Goal: Use online tool/utility

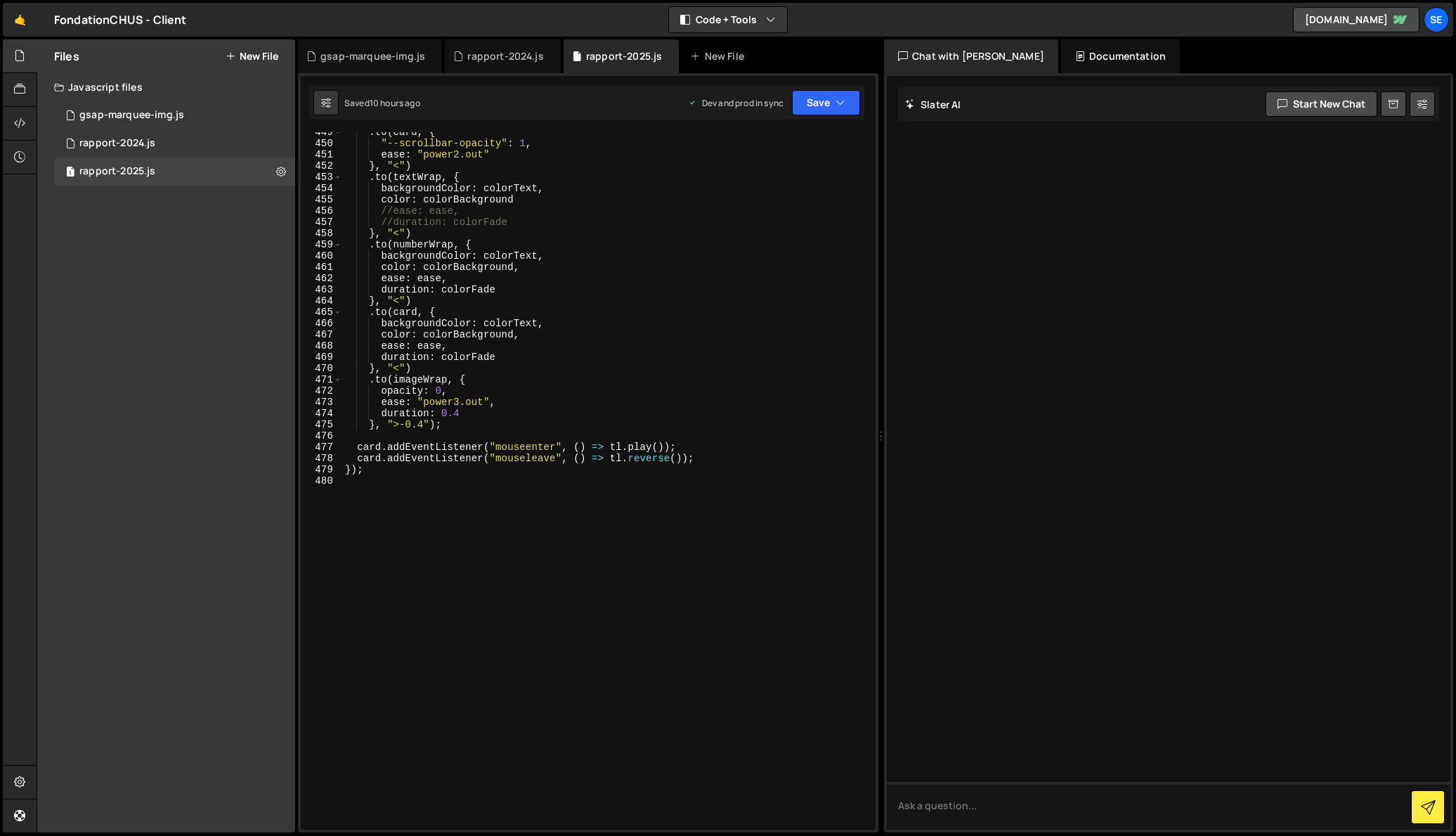
scroll to position [5068, 0]
click at [448, 487] on div ". to ( card , { "--scrollbar-opacity" : 1 , ease : "power2.out" } , "<" ) . to …" at bounding box center [606, 486] width 527 height 720
type textarea "});"
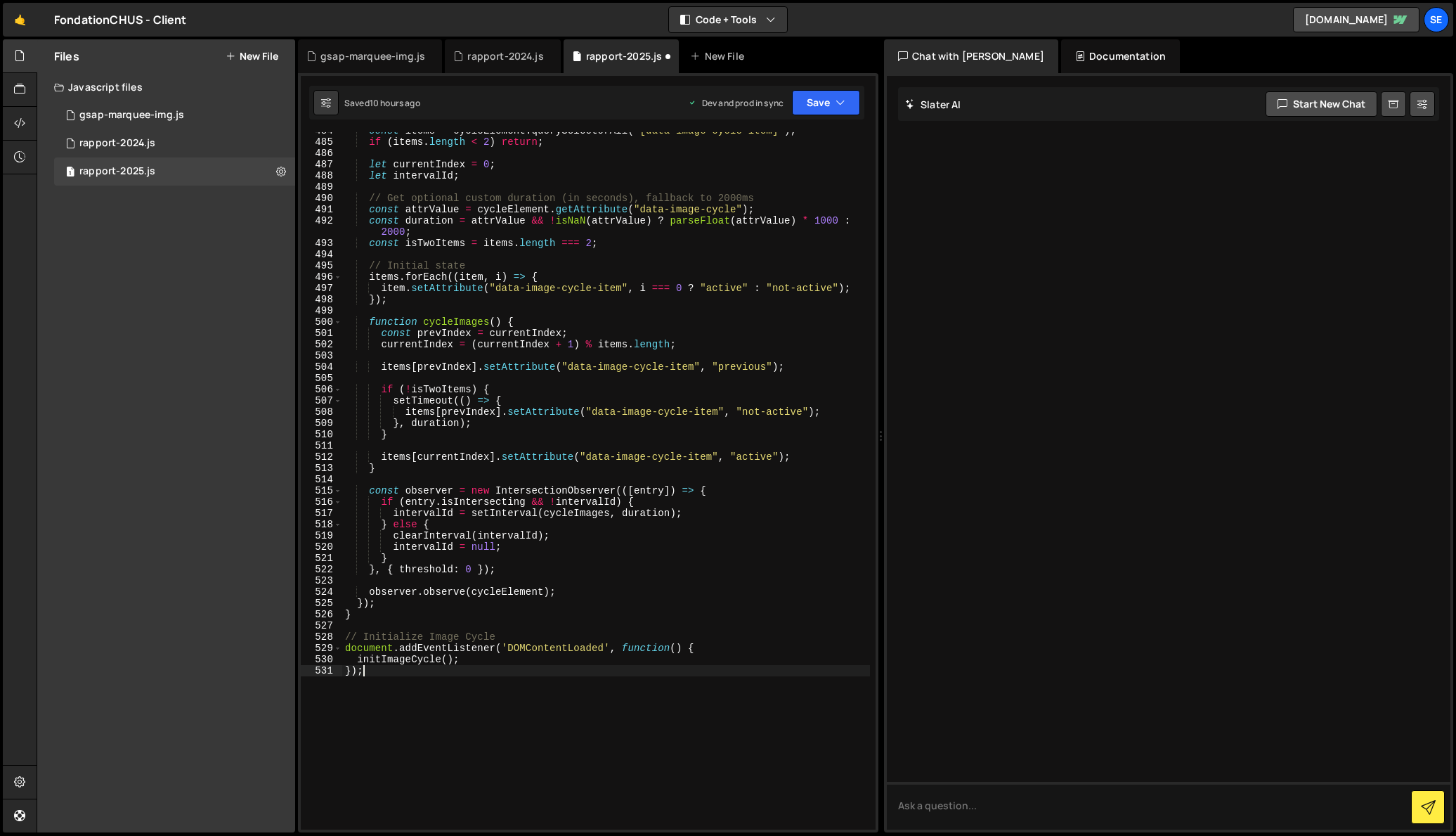
scroll to position [5461, 0]
drag, startPoint x: 367, startPoint y: 675, endPoint x: 346, endPoint y: 675, distance: 21.0
click at [346, 675] on div "const items = cycleElement . querySelectorAll ( "[data-image-cycle-item]" ) ; i…" at bounding box center [606, 487] width 527 height 720
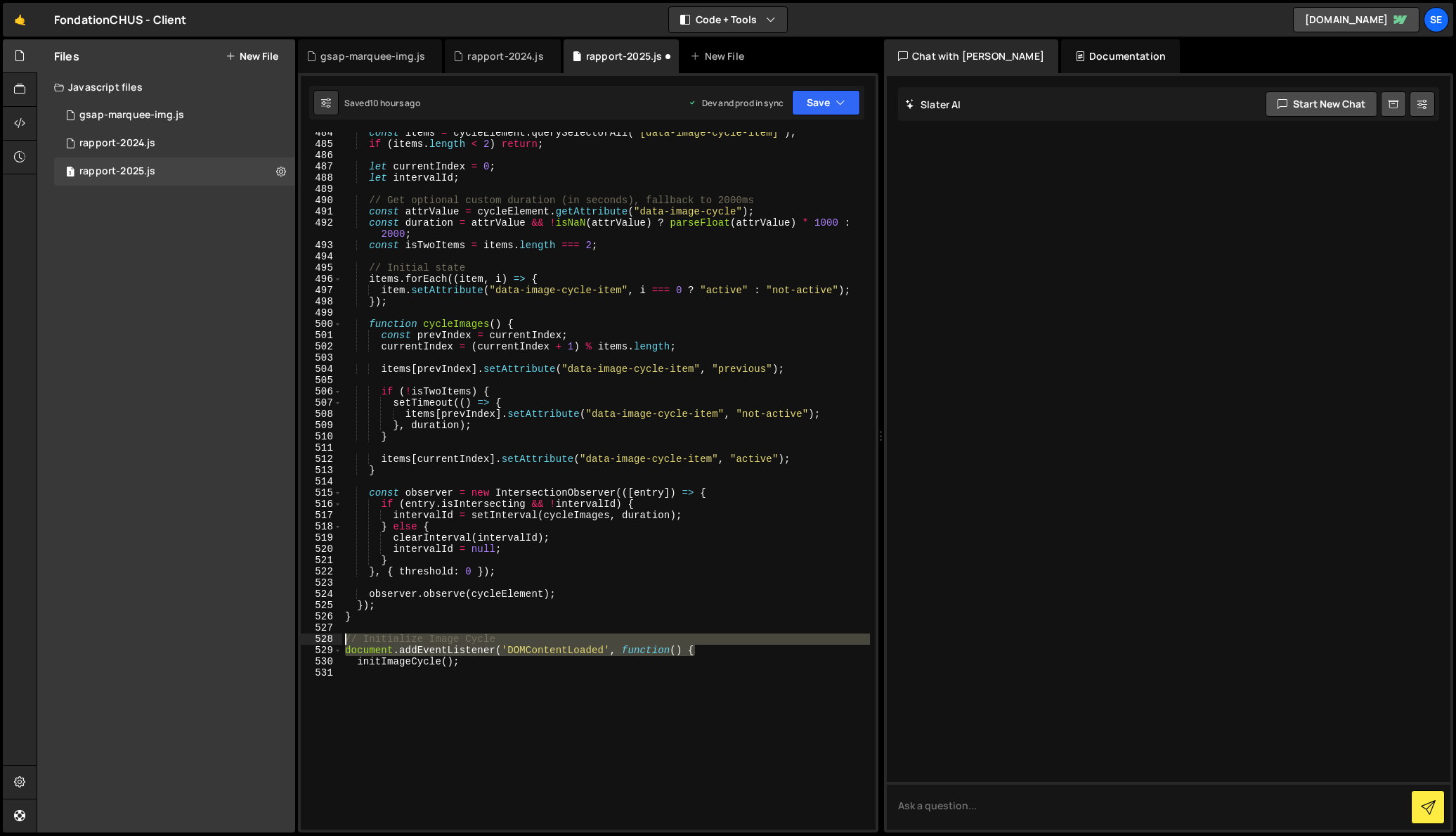
drag, startPoint x: 713, startPoint y: 651, endPoint x: 333, endPoint y: 634, distance: 380.4
click at [333, 634] on div "484 485 486 487 488 489 490 491 492 493 494 495 496 497 498 499 500 501 502 503…" at bounding box center [588, 480] width 575 height 697
type textarea "// Initialize Image Cycle document.addEventListener('DOMContentLoaded', functio…"
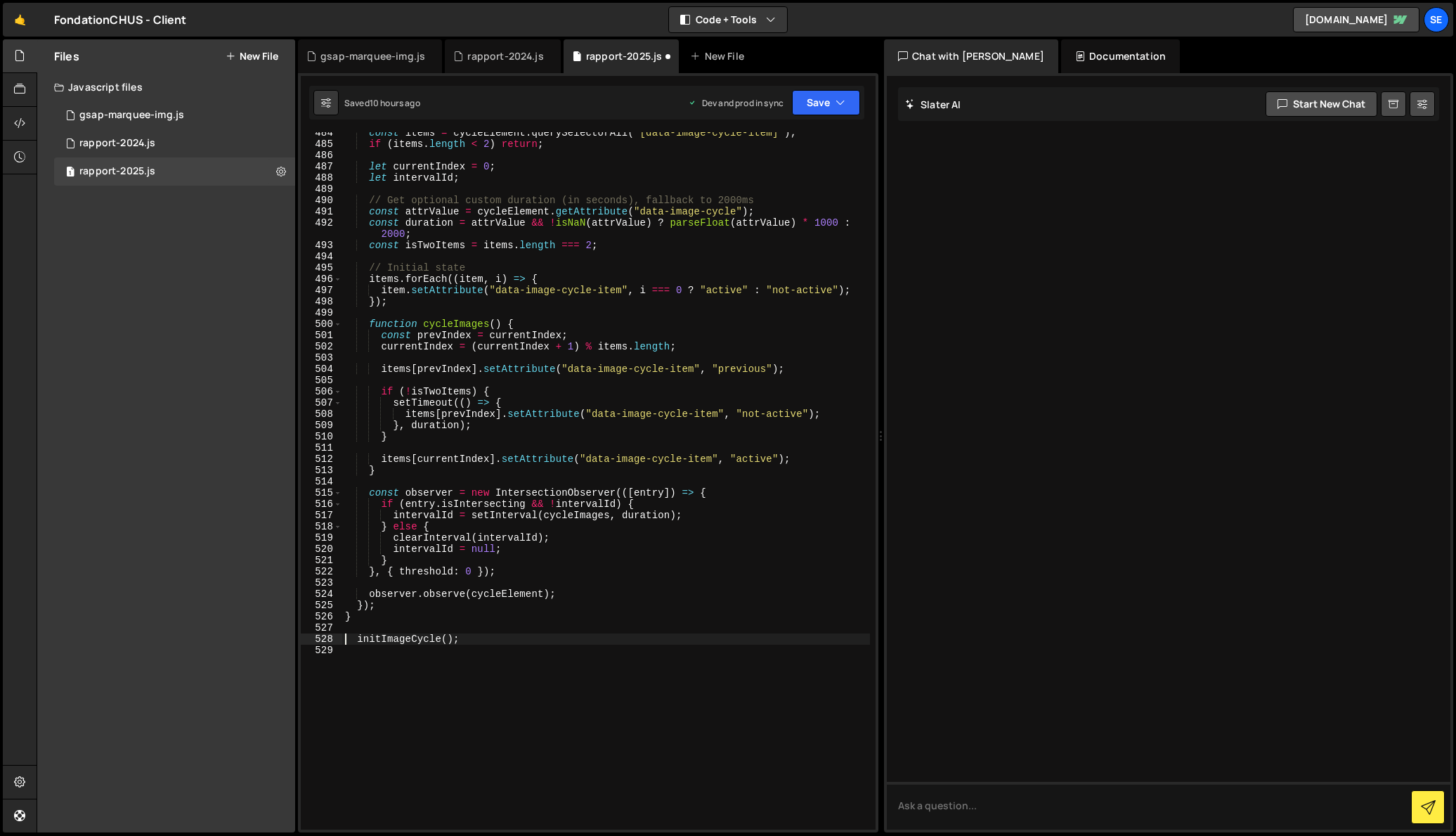
type textarea "initImageCycle();"
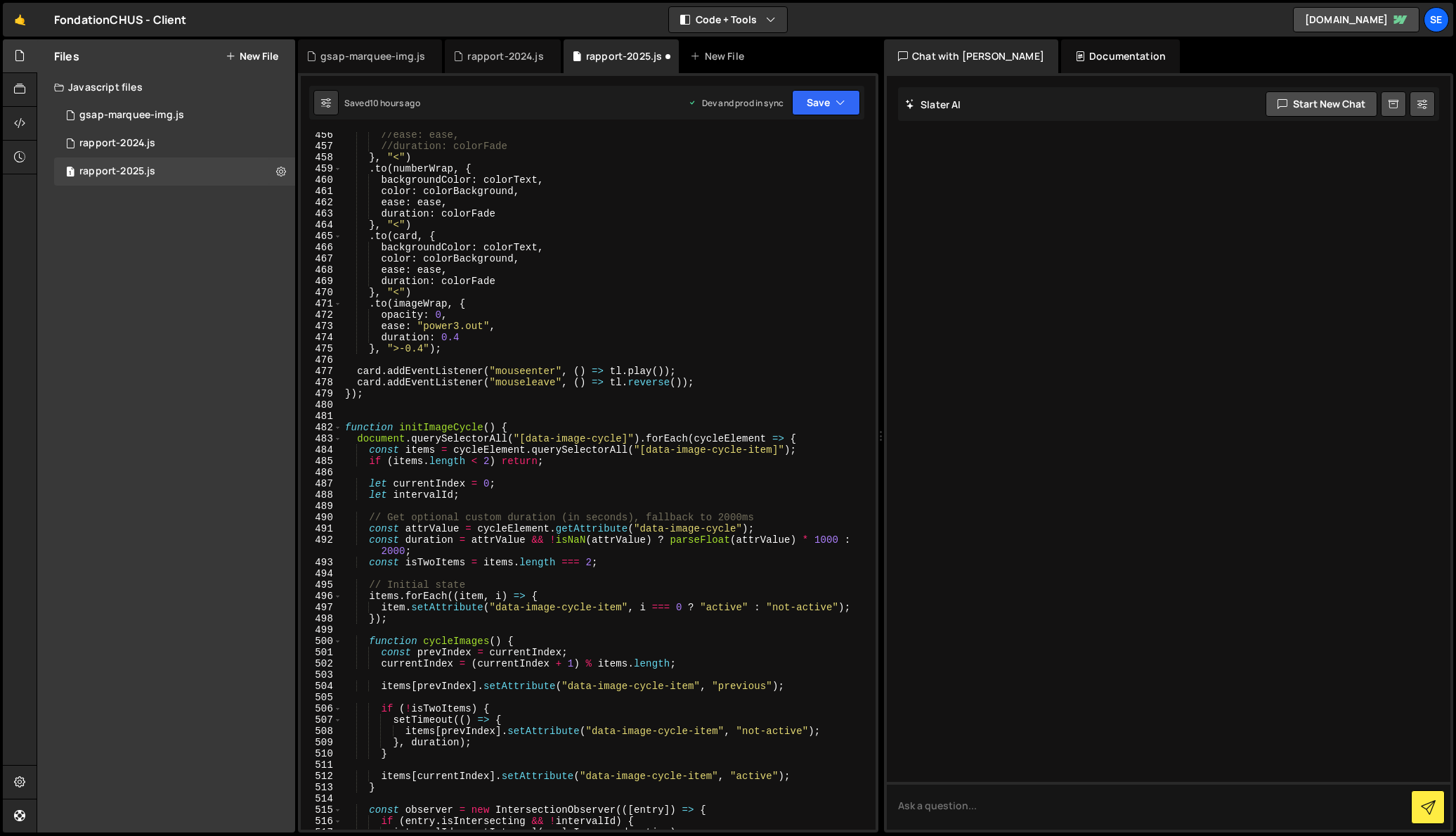
scroll to position [5144, 0]
click at [375, 414] on div "//ease: ease, //duration: colorFade } , "<" ) . to ( numberWrap , { backgroundC…" at bounding box center [606, 489] width 527 height 720
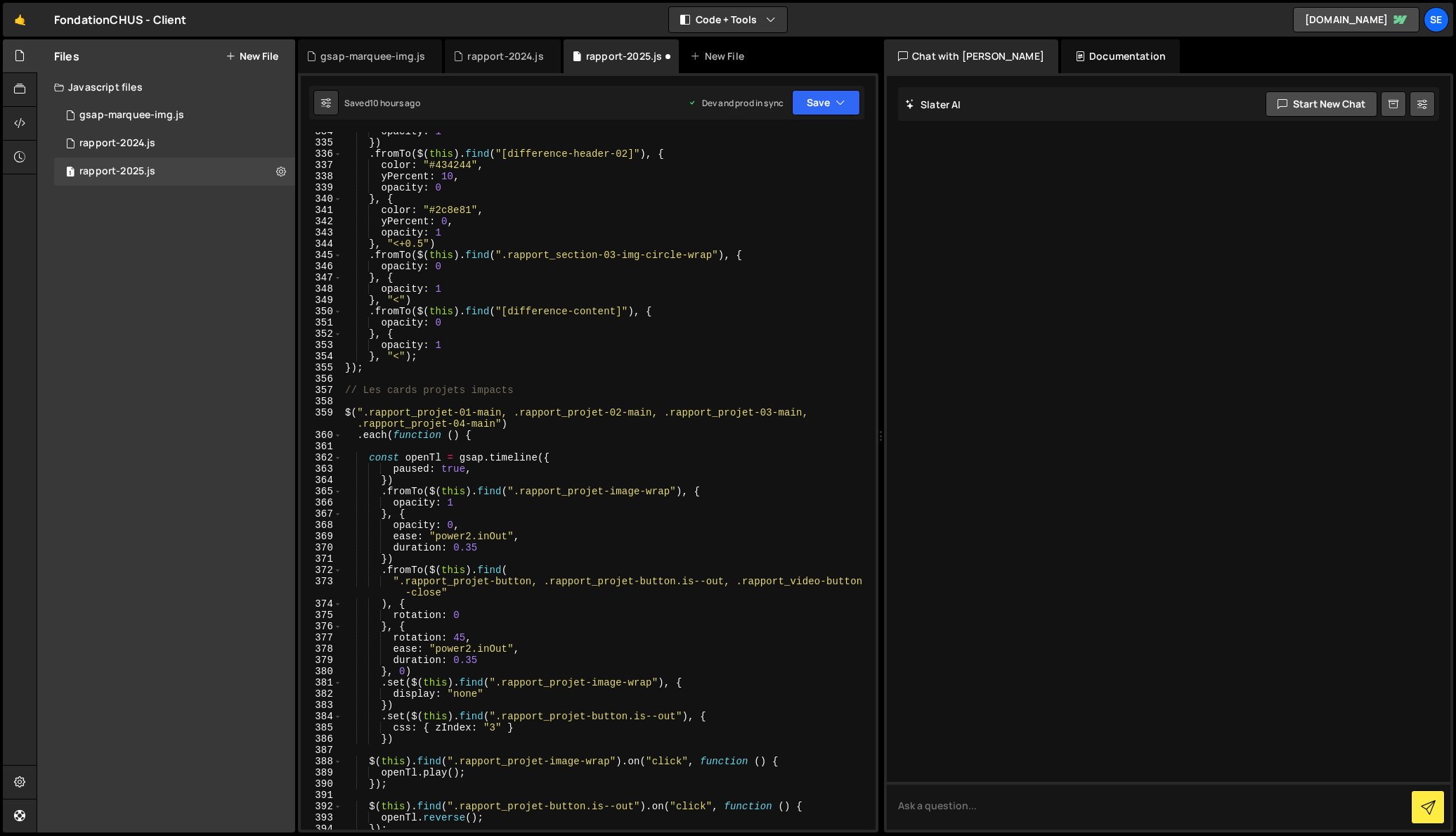
scroll to position [3752, 0]
drag, startPoint x: 537, startPoint y: 390, endPoint x: 336, endPoint y: 400, distance: 201.2
click at [339, 393] on div "334 335 336 337 338 339 340 341 342 343 344 345 346 347 348 349 350 351 352 353…" at bounding box center [588, 480] width 575 height 697
type textarea "// Les cards projets impacts"
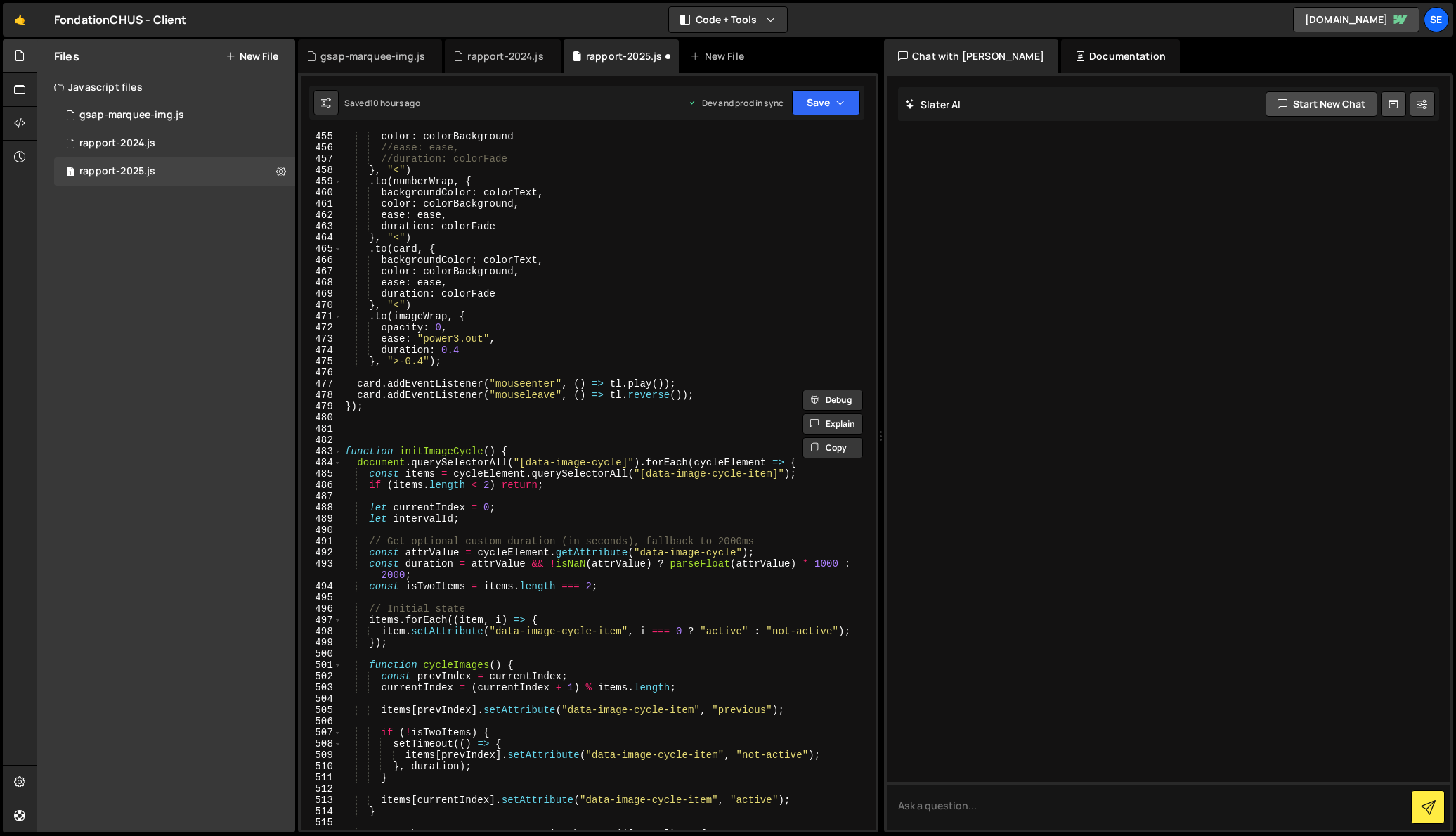
scroll to position [5133, 0]
click at [368, 436] on div "color : colorBackground //ease: ease, //duration: colorFade } , "<" ) . to ( nu…" at bounding box center [606, 489] width 527 height 720
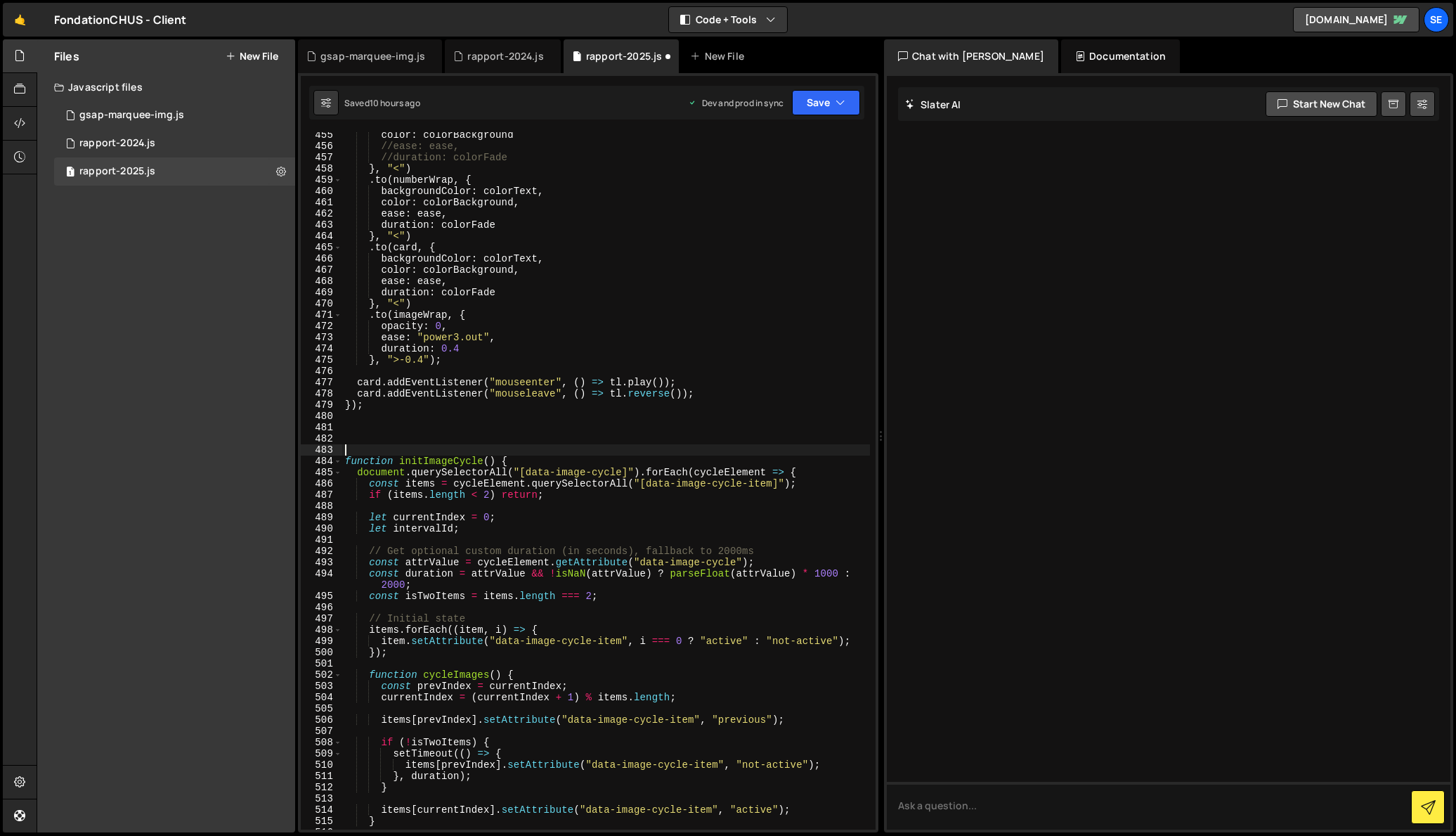
type textarea "// Les cards projets impacts"
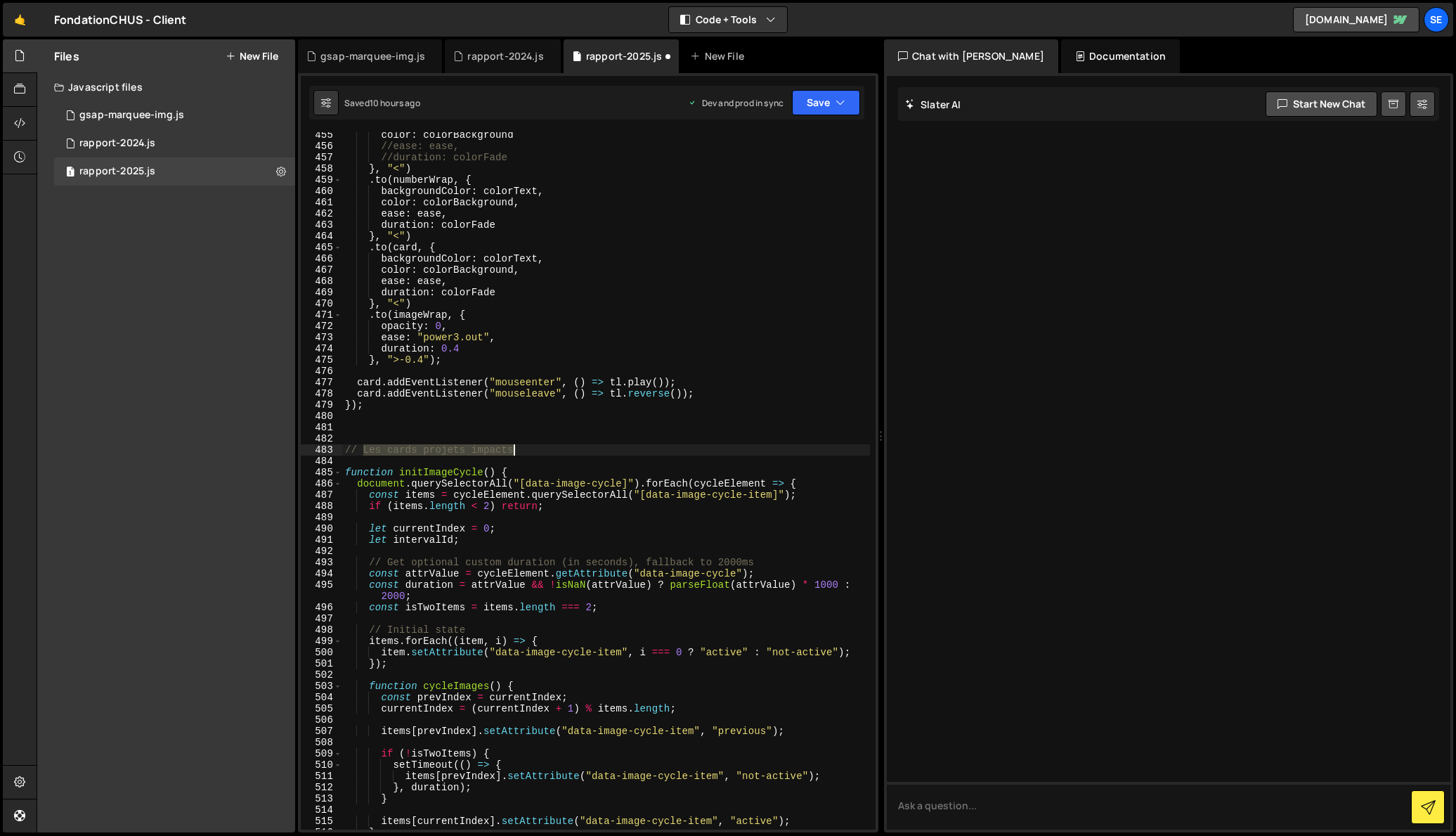
drag, startPoint x: 364, startPoint y: 448, endPoint x: 513, endPoint y: 446, distance: 149.0
click at [513, 445] on div "color : colorBackground //ease: ease, //duration: colorFade } , "<" ) . to ( nu…" at bounding box center [606, 489] width 527 height 720
click at [394, 451] on div "color : colorBackground //ease: ease, //duration: colorFade } , "<" ) . to ( nu…" at bounding box center [606, 489] width 527 height 720
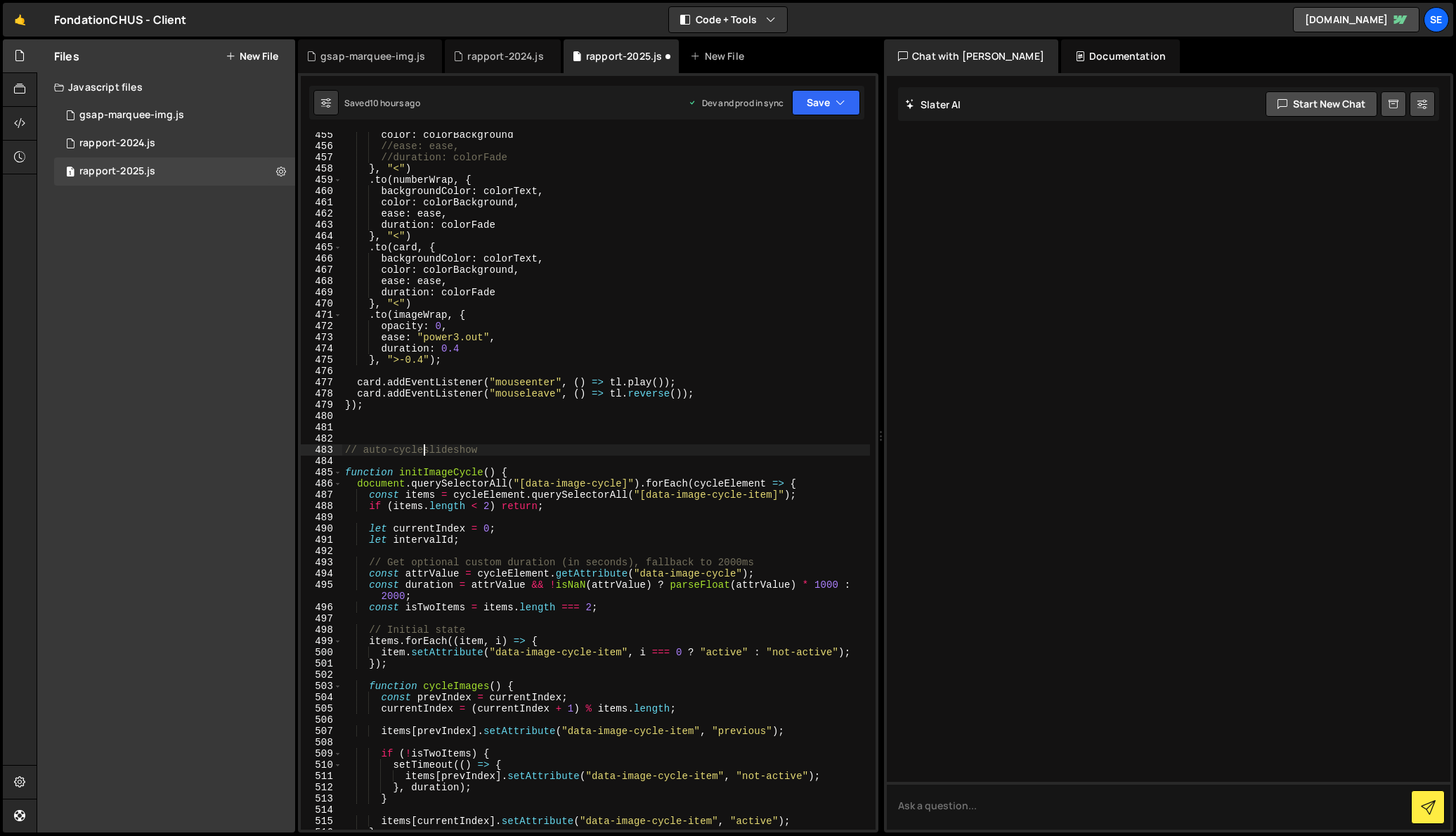
type textarea "// auto-cycle-slideshow"
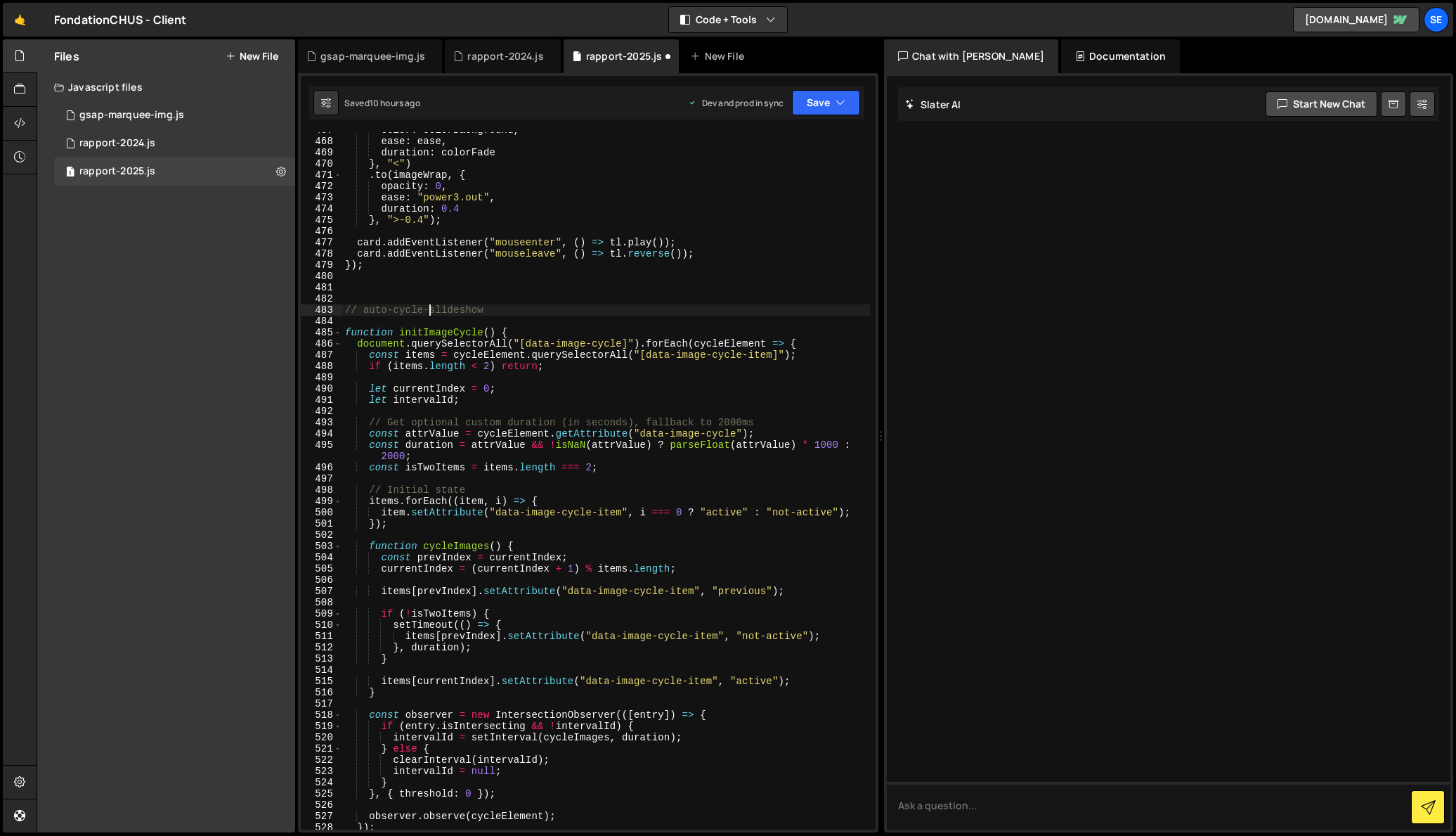
scroll to position [5273, 0]
drag, startPoint x: 493, startPoint y: 307, endPoint x: 345, endPoint y: 331, distance: 149.9
click at [343, 311] on div "color : colorBackground , ease : ease , duration : colorFade } , "<" ) . to ( i…" at bounding box center [606, 484] width 527 height 720
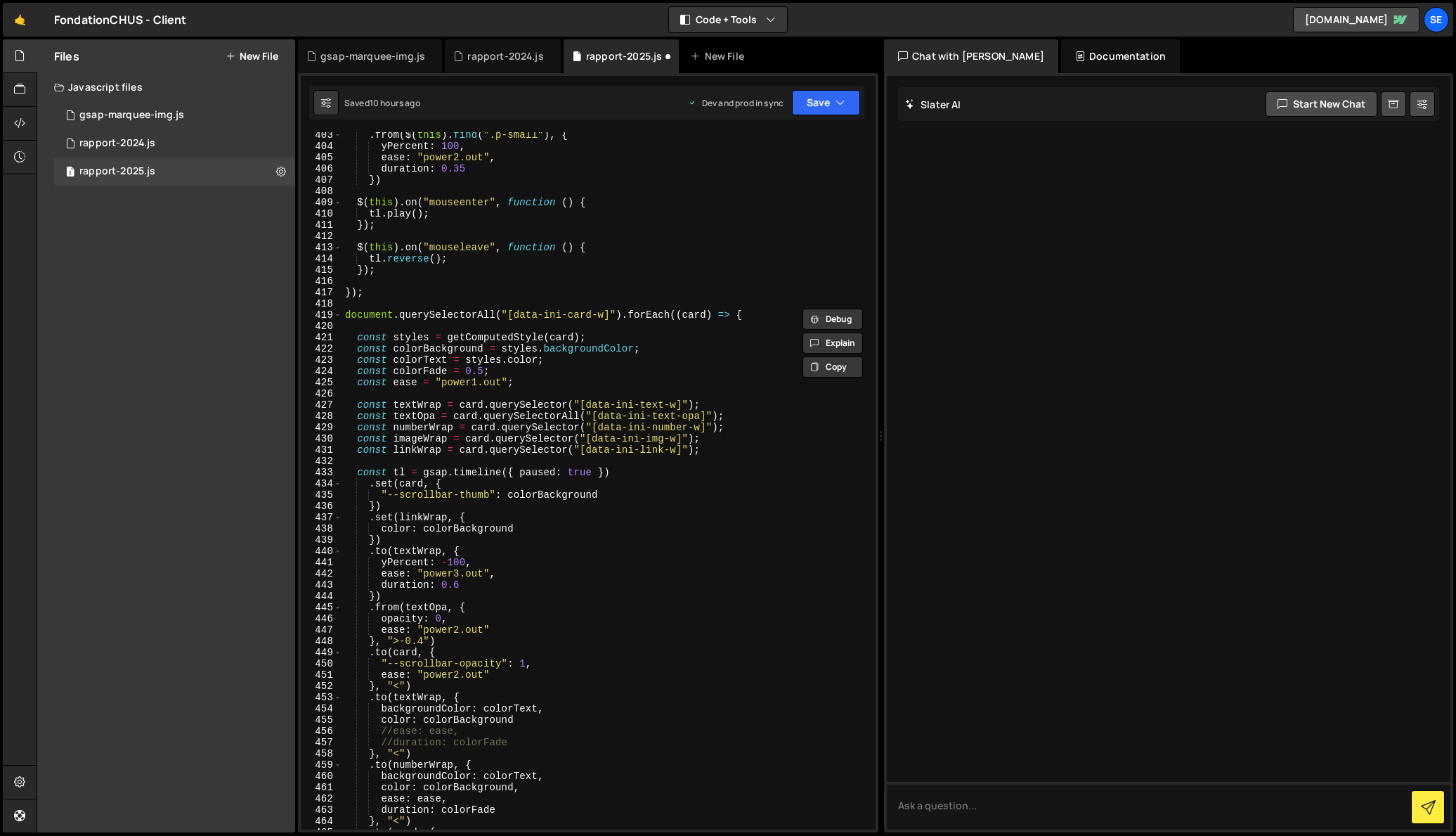
scroll to position [4521, 0]
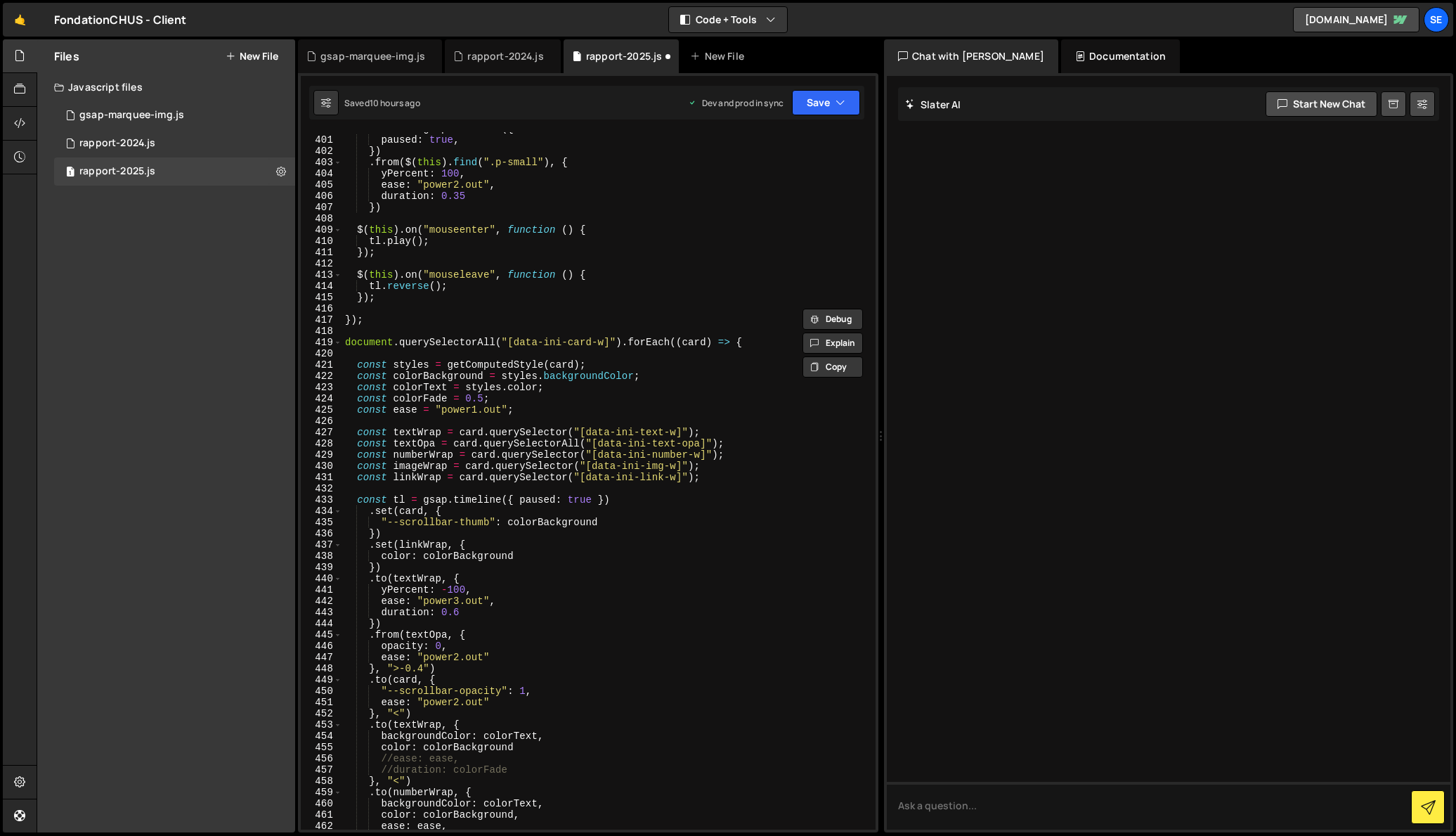
click at [421, 329] on div "const tl = gsap . timeline ({ paused : true , }) . from ( $ ( this ) . find ( "…" at bounding box center [606, 483] width 527 height 720
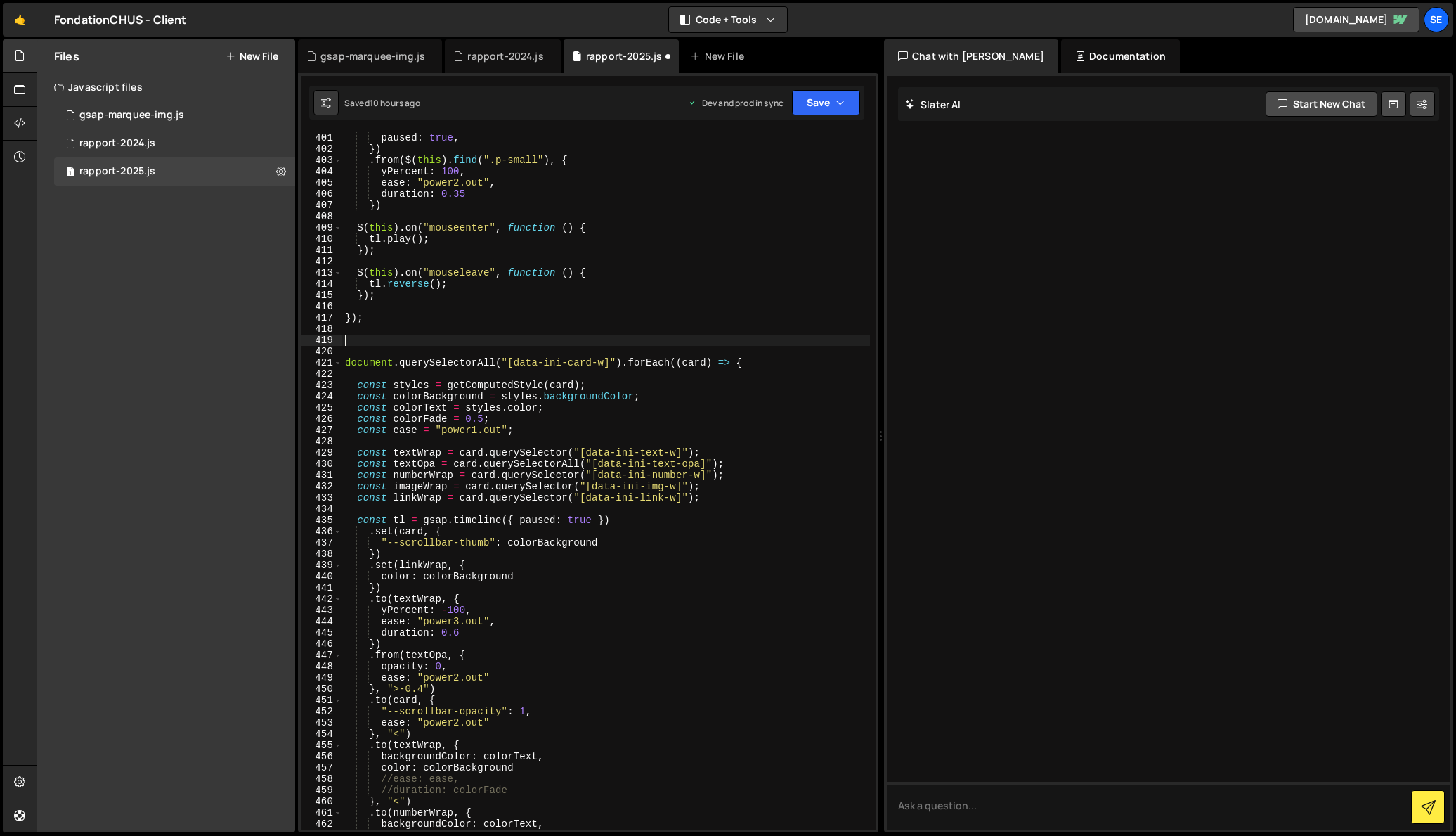
scroll to position [4523, 0]
drag, startPoint x: 489, startPoint y: 340, endPoint x: 364, endPoint y: 339, distance: 125.0
click at [364, 339] on div "const tl = gsap . timeline ({ paused : true , }) . from ( $ ( this ) . find ( "…" at bounding box center [606, 480] width 527 height 720
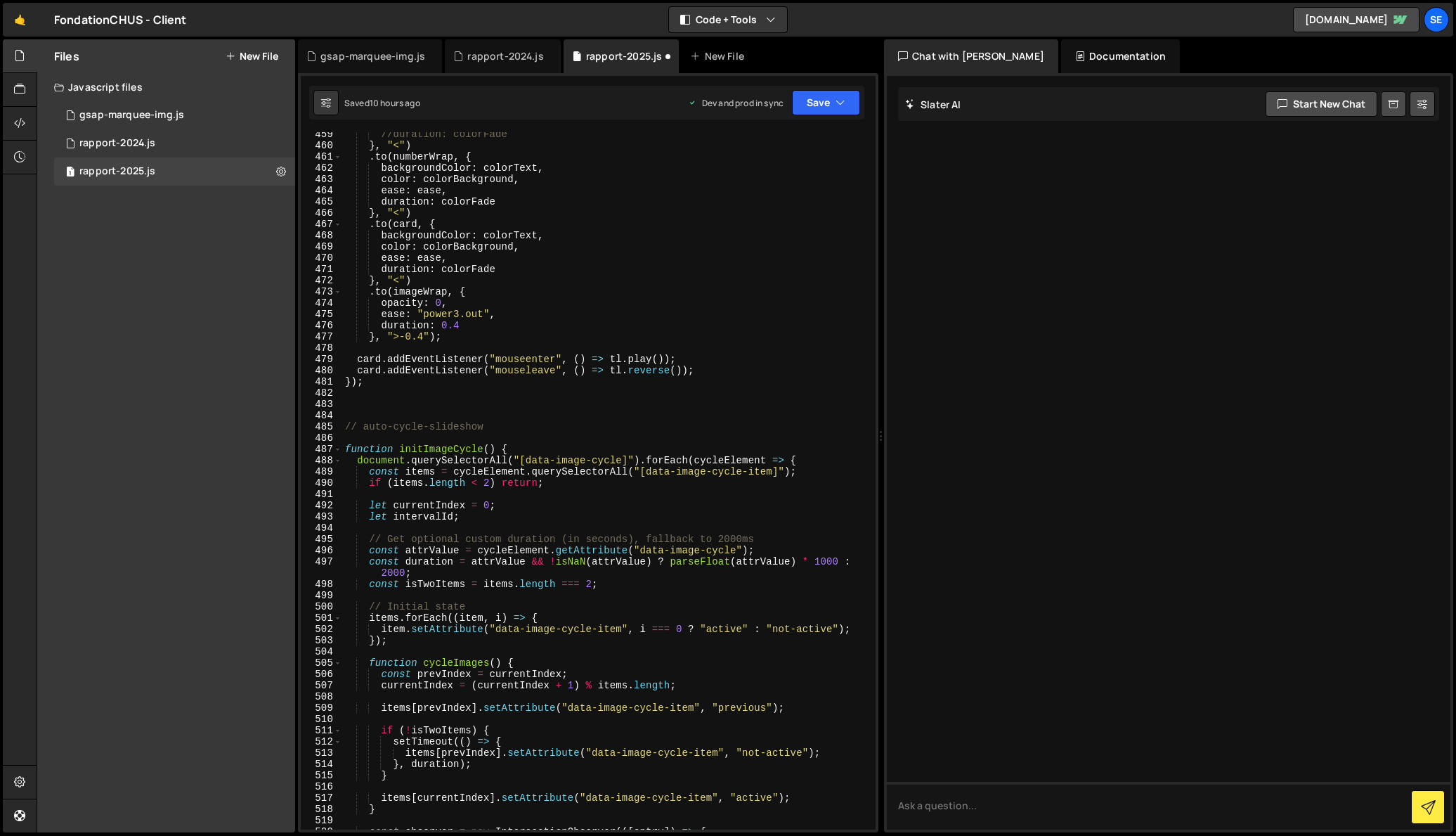
scroll to position [4377, 0]
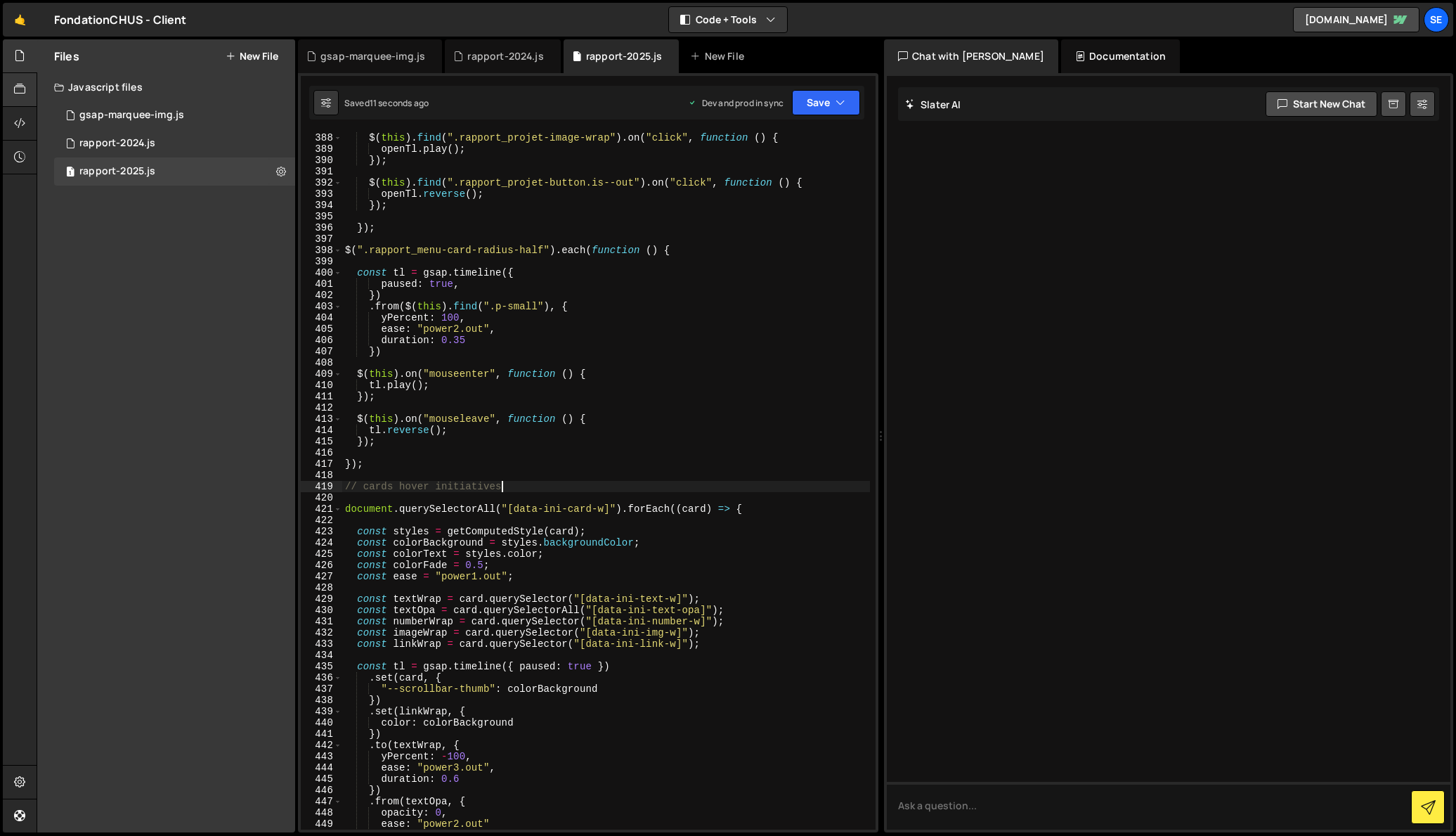
type textarea "// cards hover initiatives"
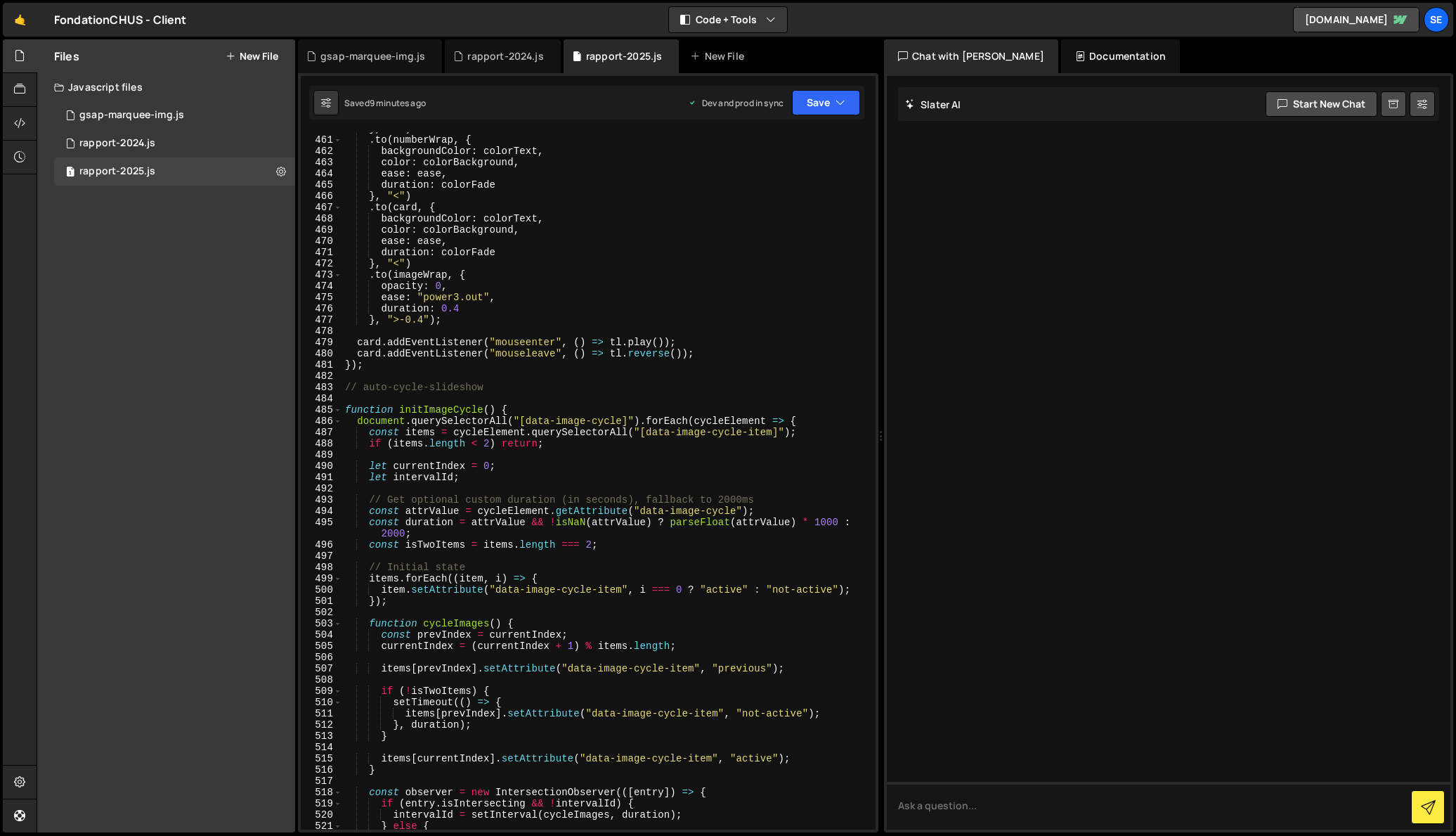
scroll to position [5205, 0]
